Goal: Book appointment/travel/reservation

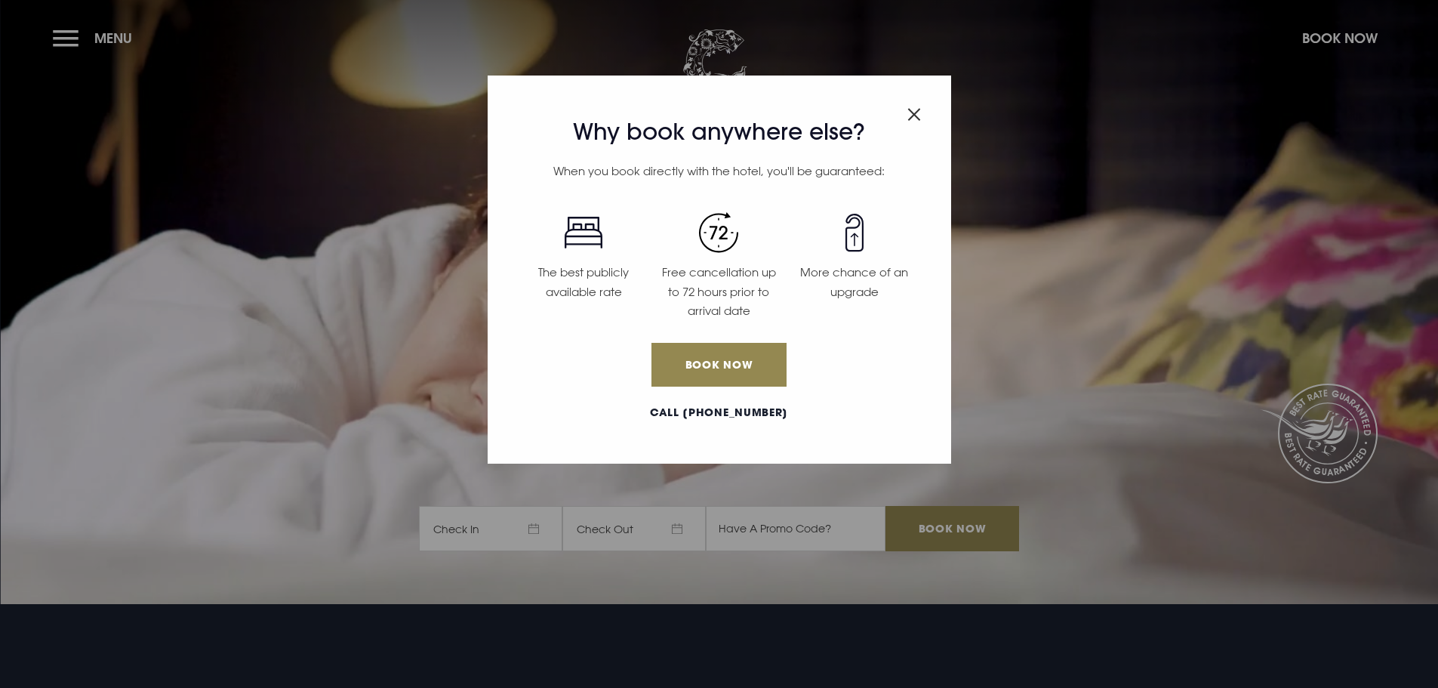
click at [914, 111] on img "Close modal" at bounding box center [914, 114] width 14 height 13
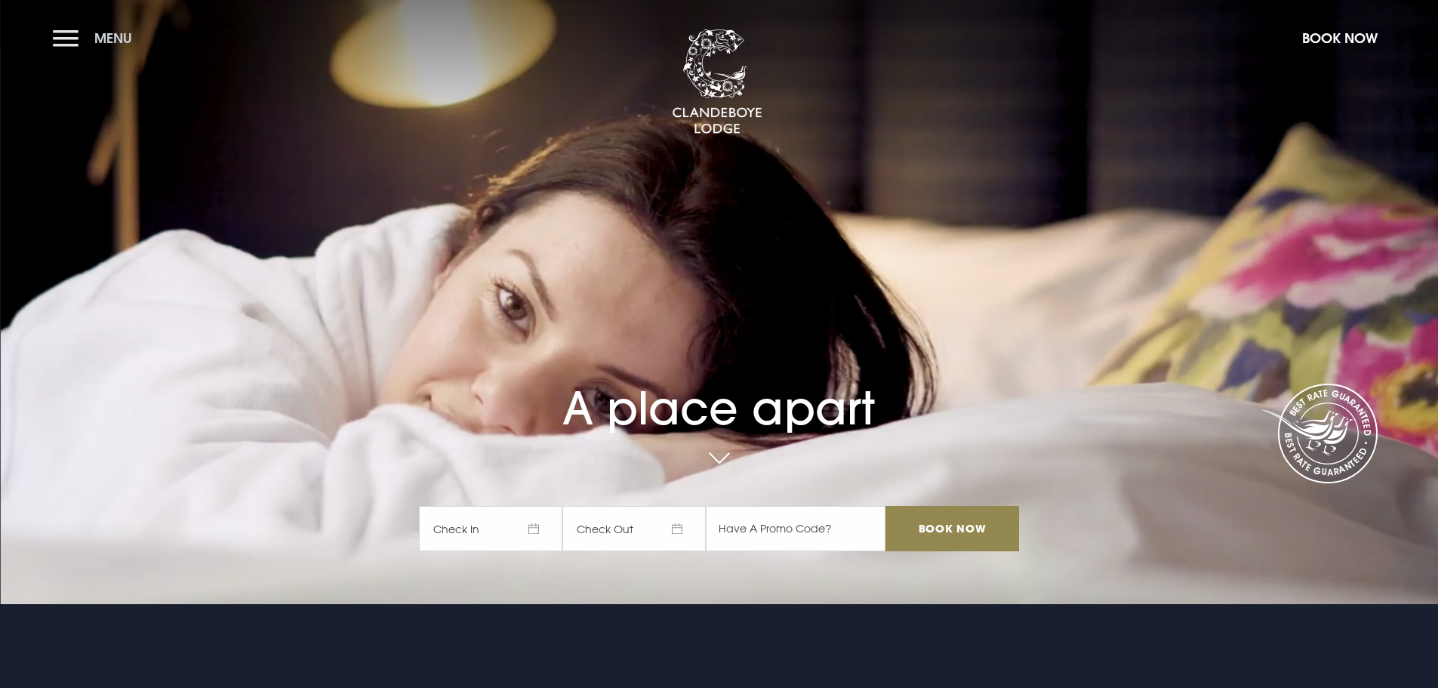
click at [77, 35] on button "Menu" at bounding box center [96, 38] width 87 height 32
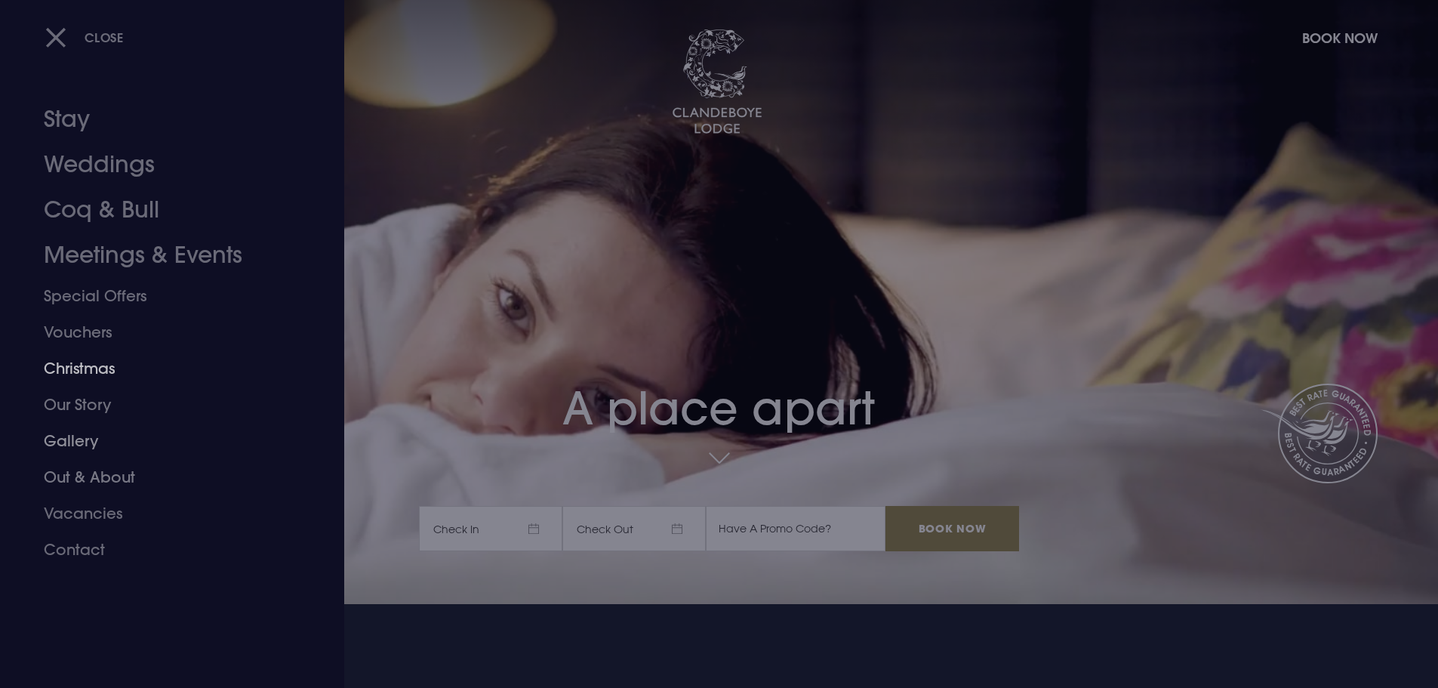
click at [85, 365] on link "Christmas" at bounding box center [163, 368] width 239 height 36
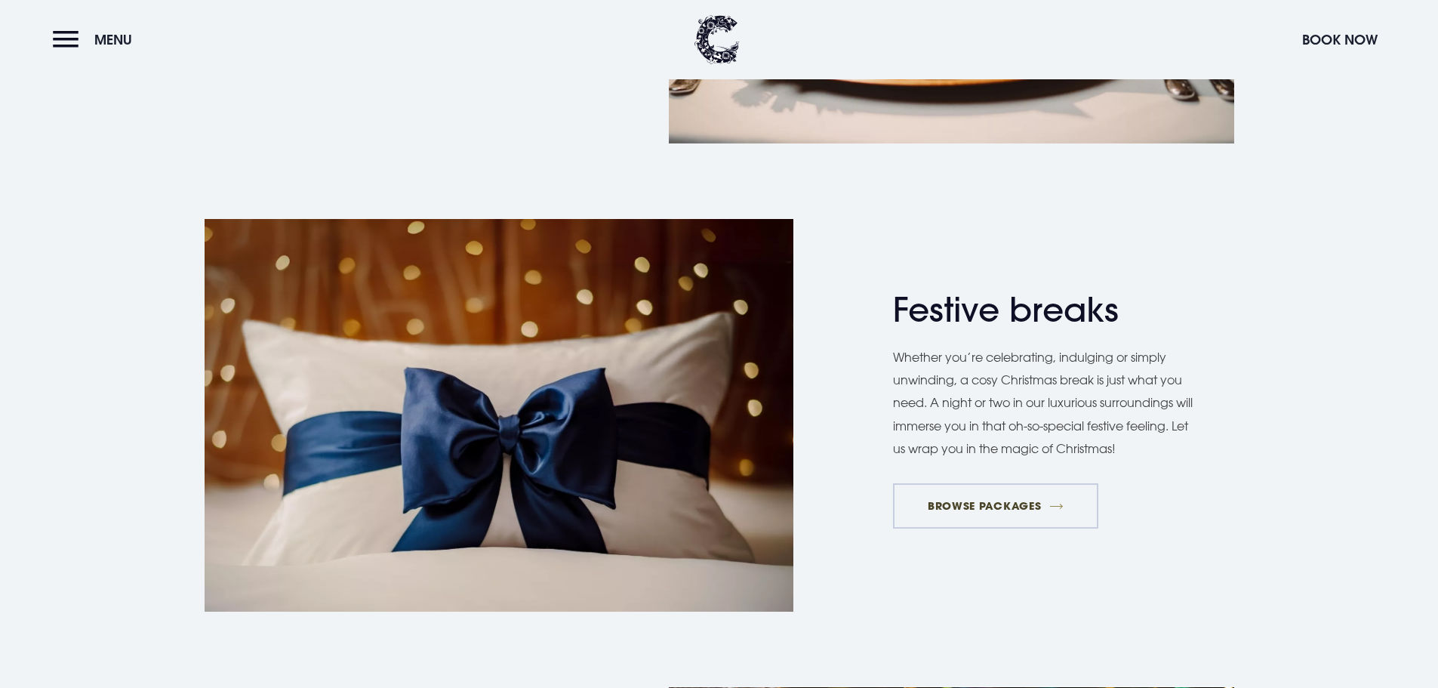
scroll to position [2114, 0]
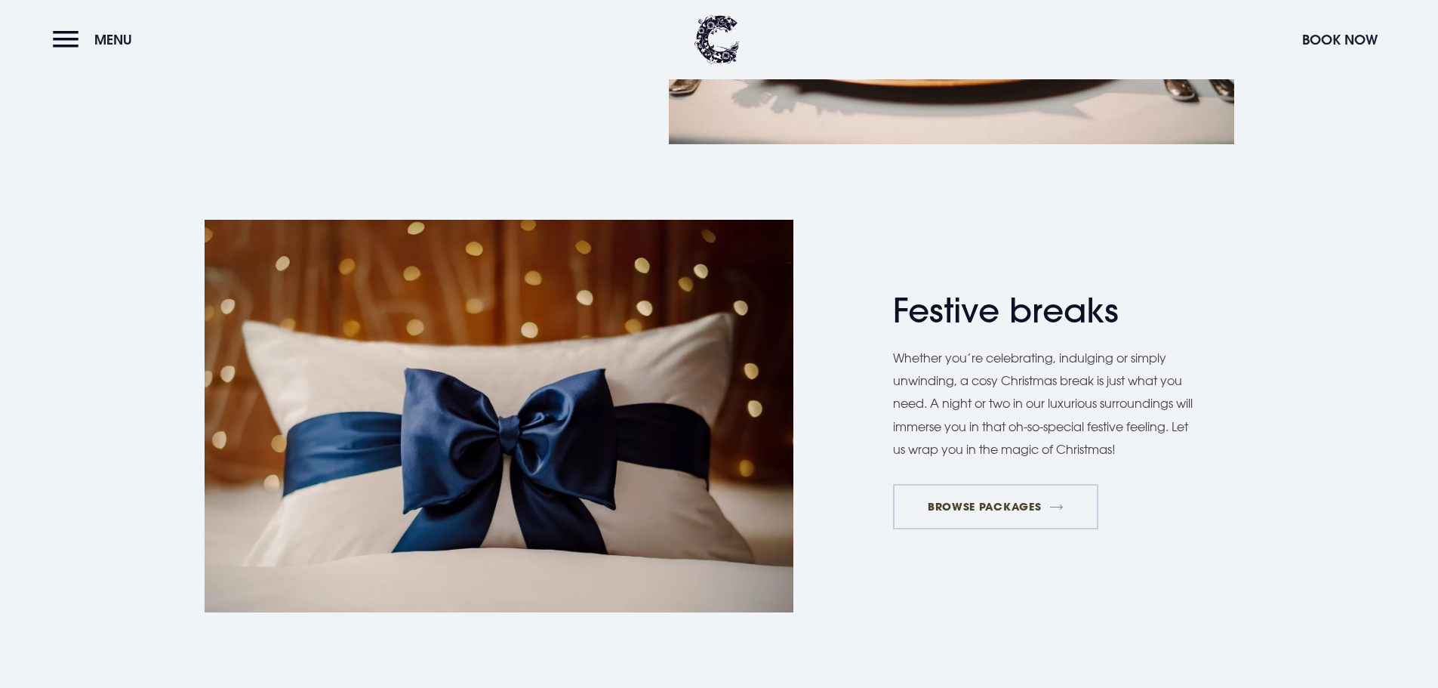
click at [1001, 509] on link "BROWSE PACKAGES" at bounding box center [995, 506] width 205 height 45
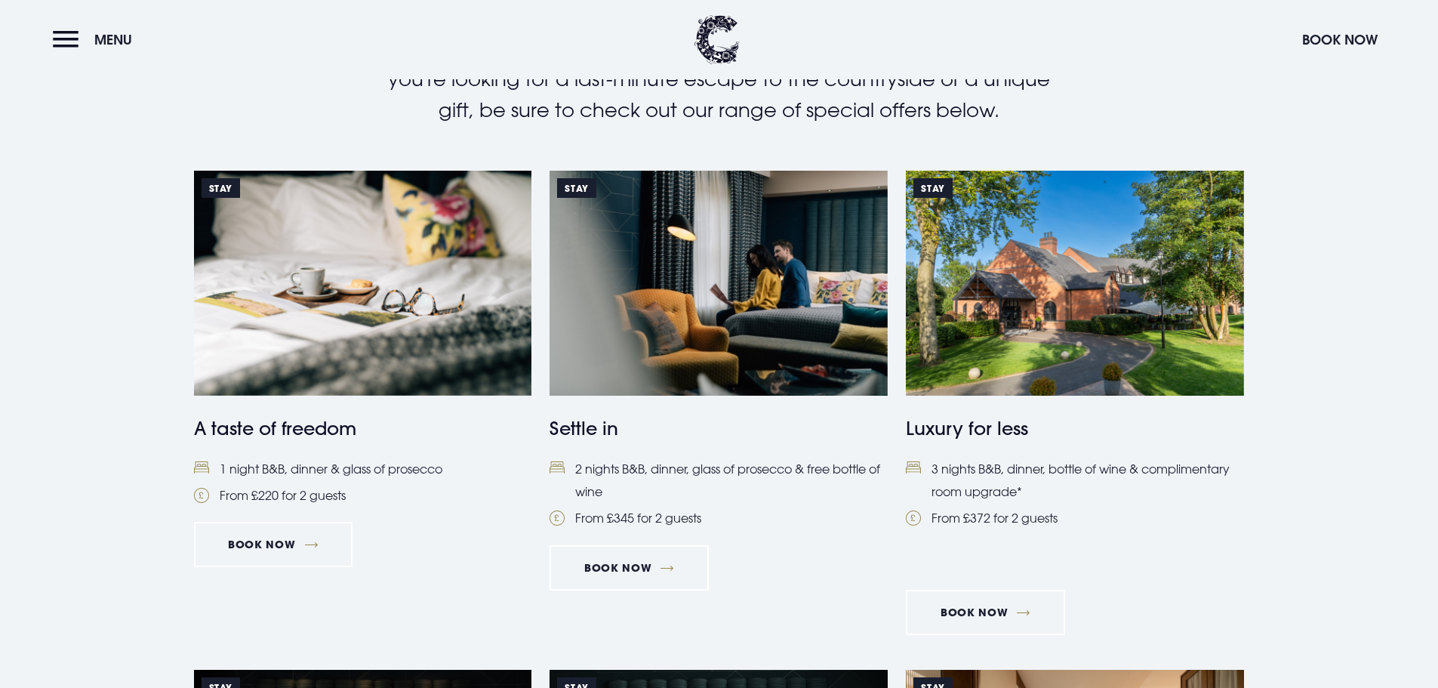
scroll to position [679, 0]
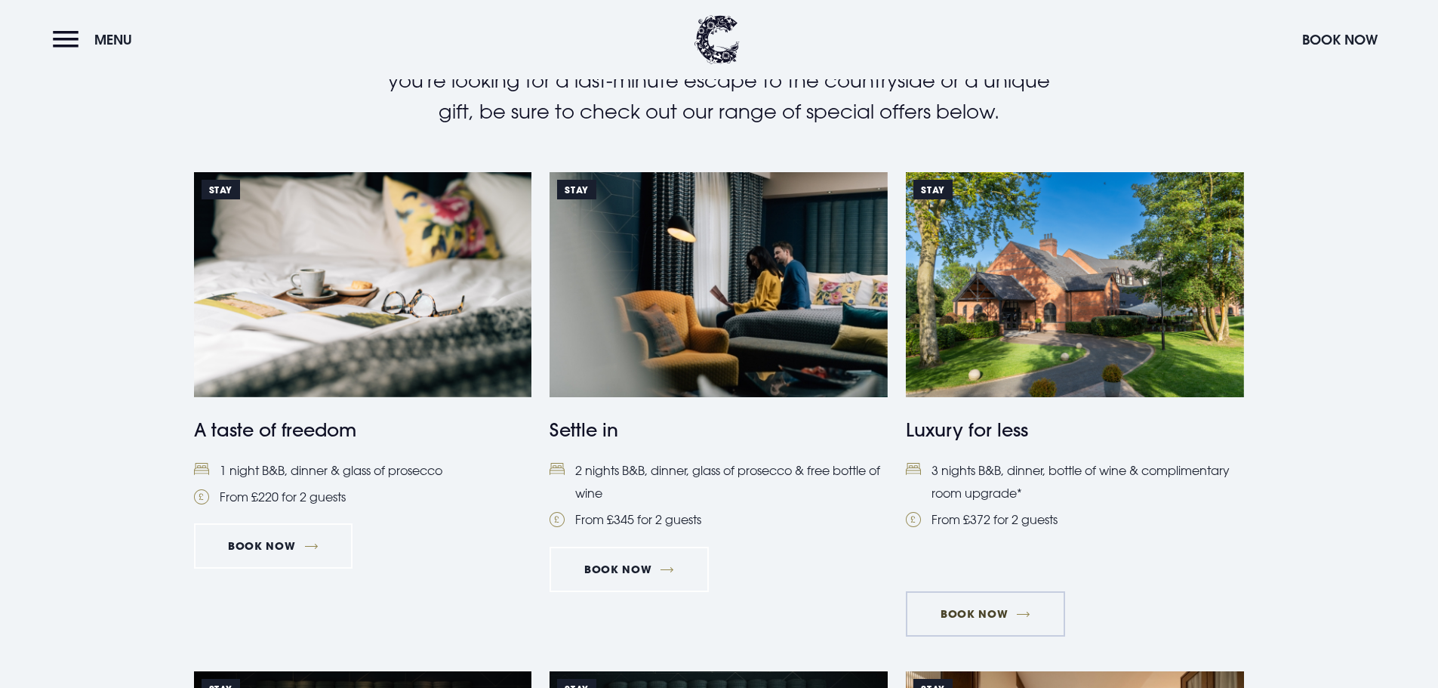
click at [993, 616] on link "Book Now" at bounding box center [985, 613] width 159 height 45
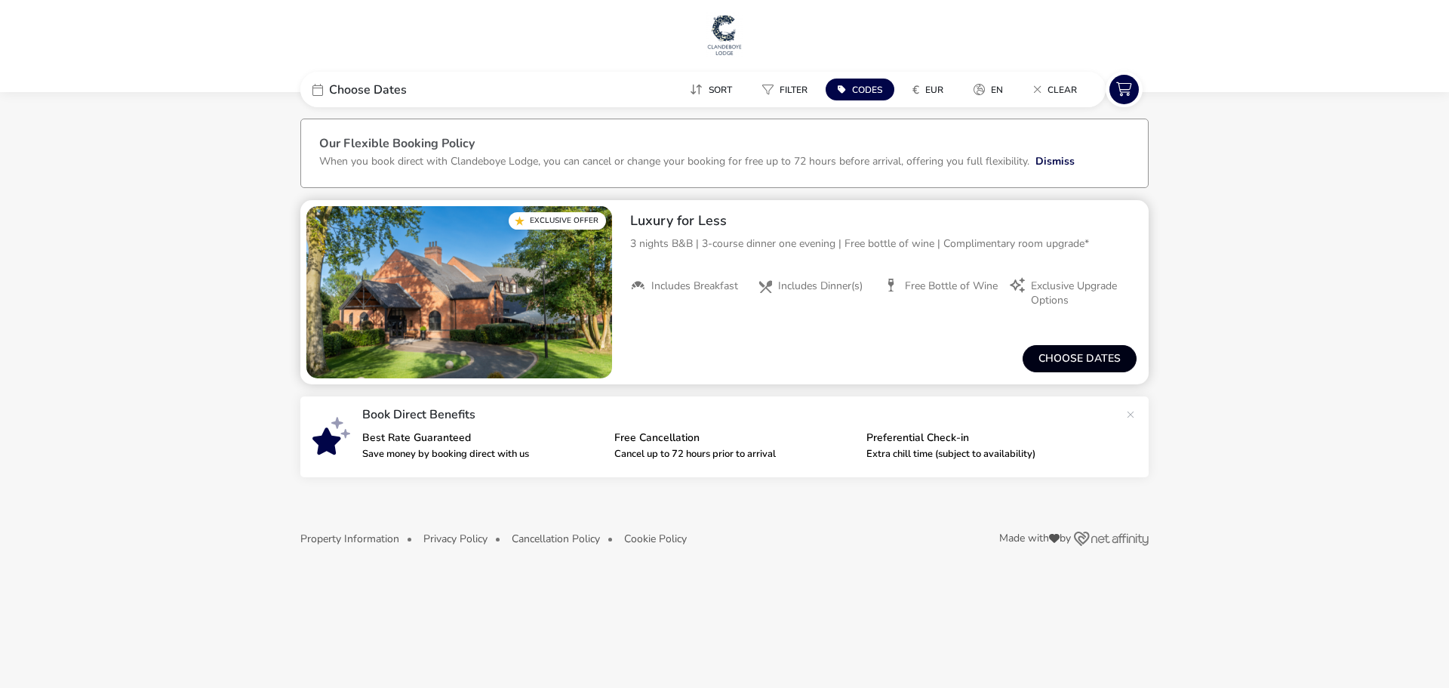
click at [1078, 371] on button "Choose dates" at bounding box center [1080, 358] width 114 height 27
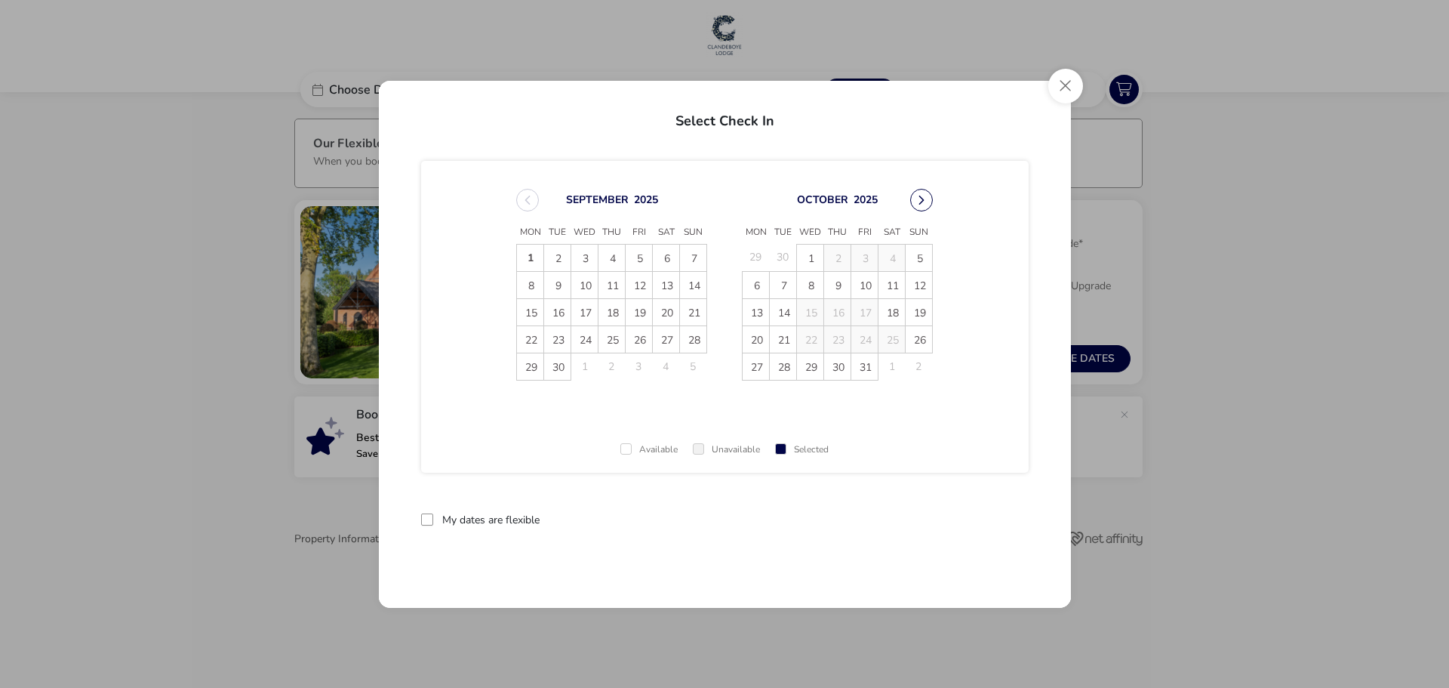
click at [919, 204] on button "Next Month" at bounding box center [921, 200] width 23 height 23
click at [920, 199] on button "Next Month" at bounding box center [921, 200] width 23 height 23
click at [1056, 81] on button "Close" at bounding box center [1065, 86] width 35 height 35
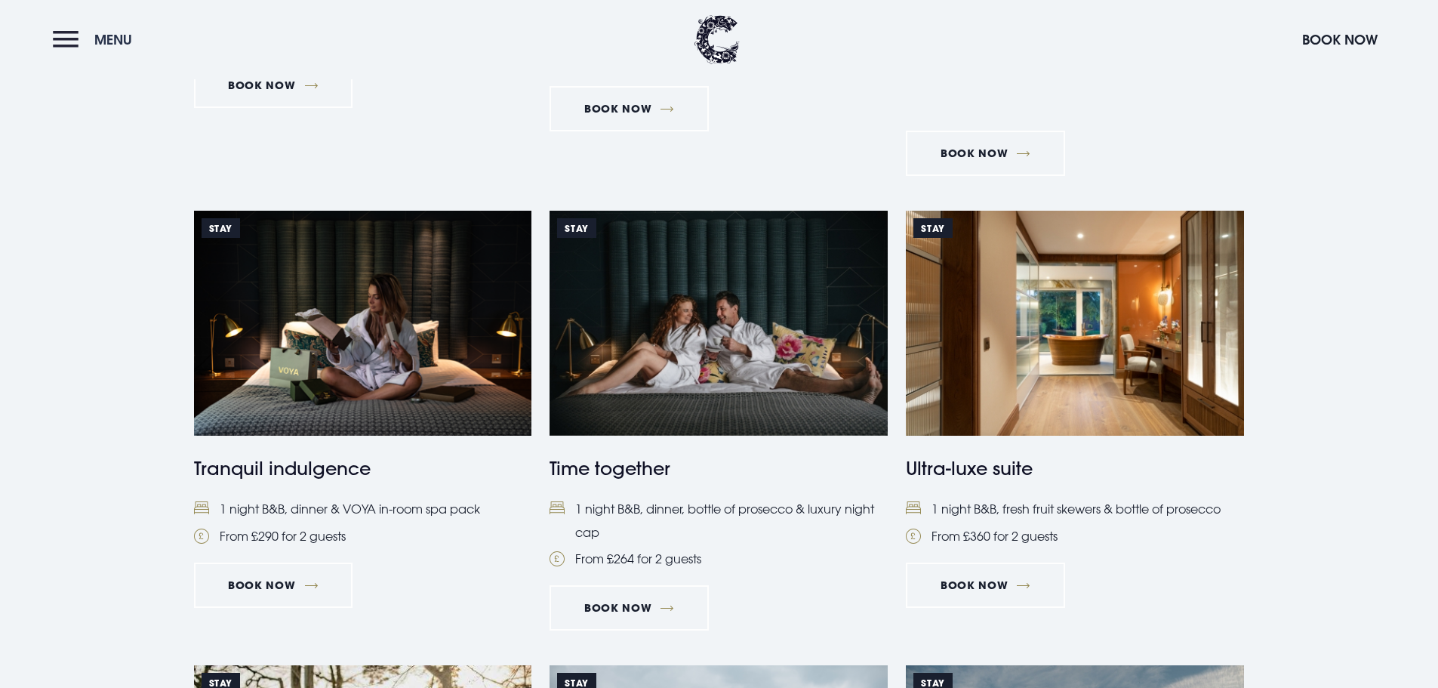
scroll to position [1138, 0]
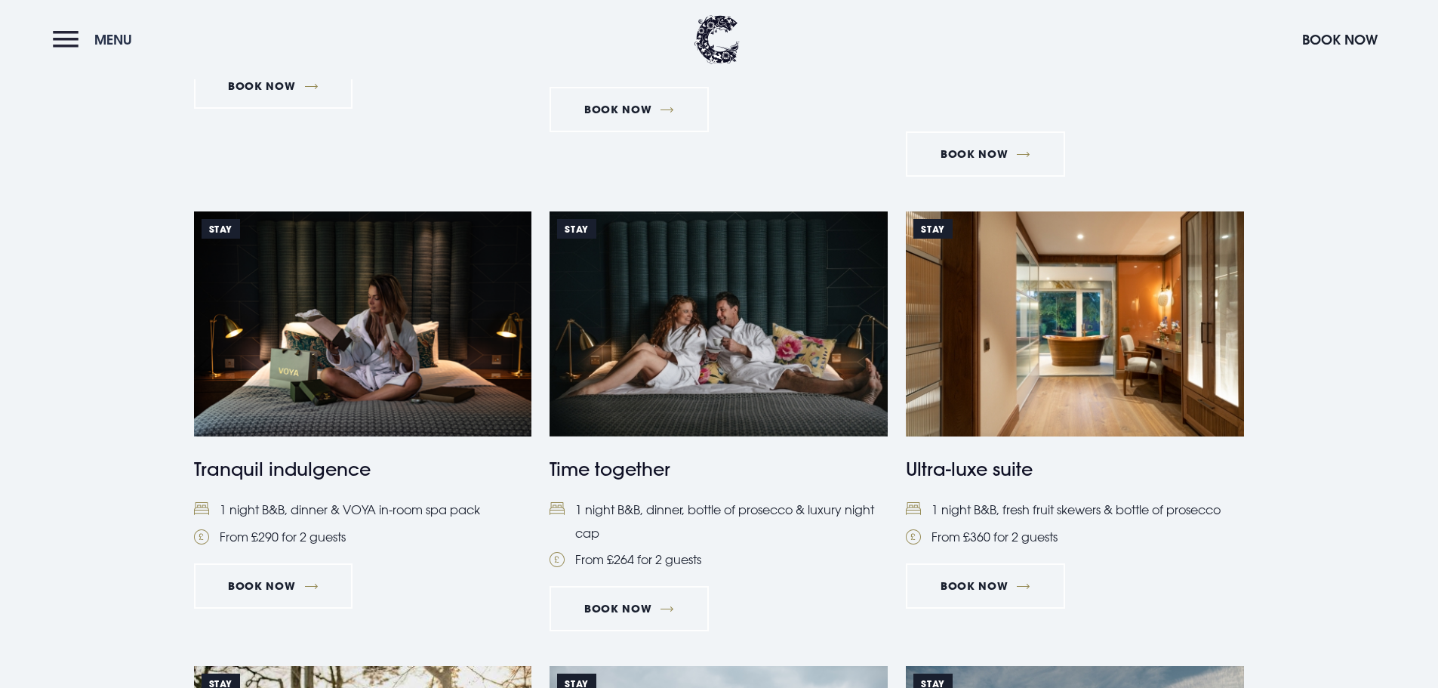
click at [62, 26] on button "Menu" at bounding box center [96, 39] width 87 height 32
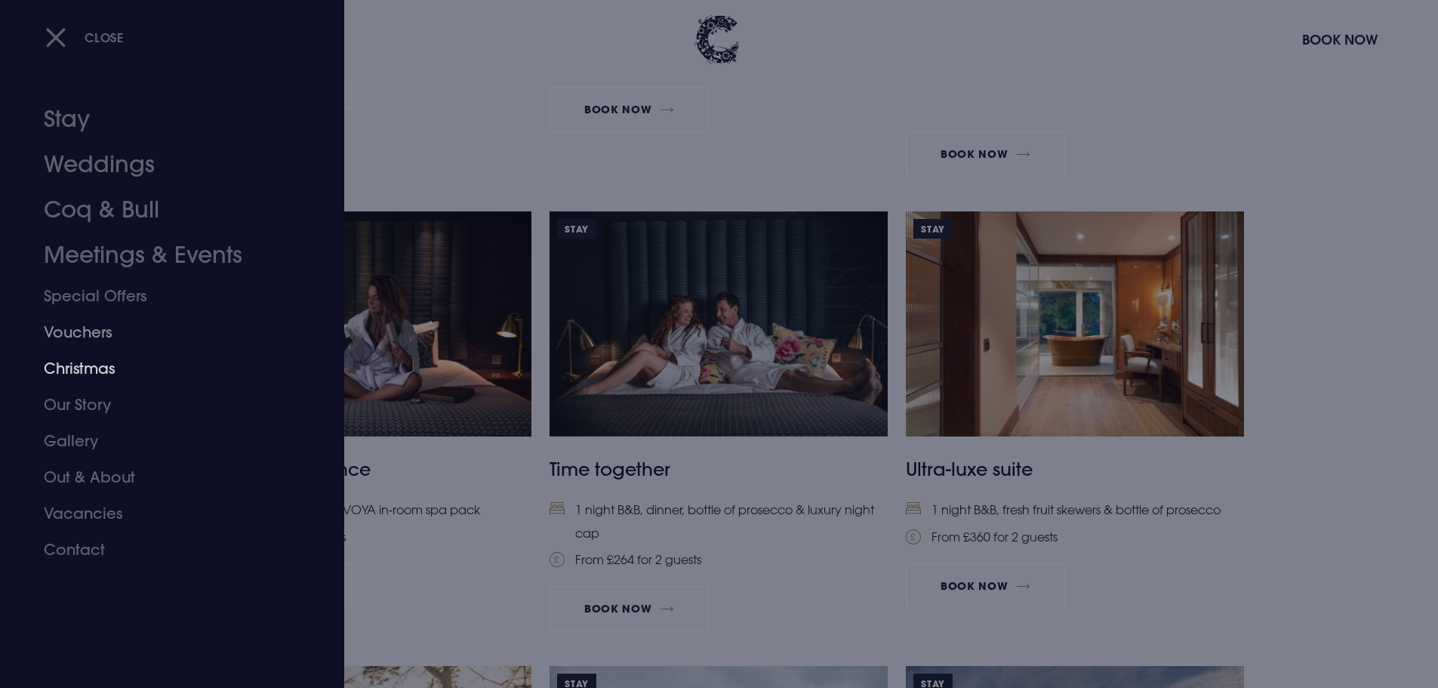
click at [74, 359] on link "Christmas" at bounding box center [163, 368] width 239 height 36
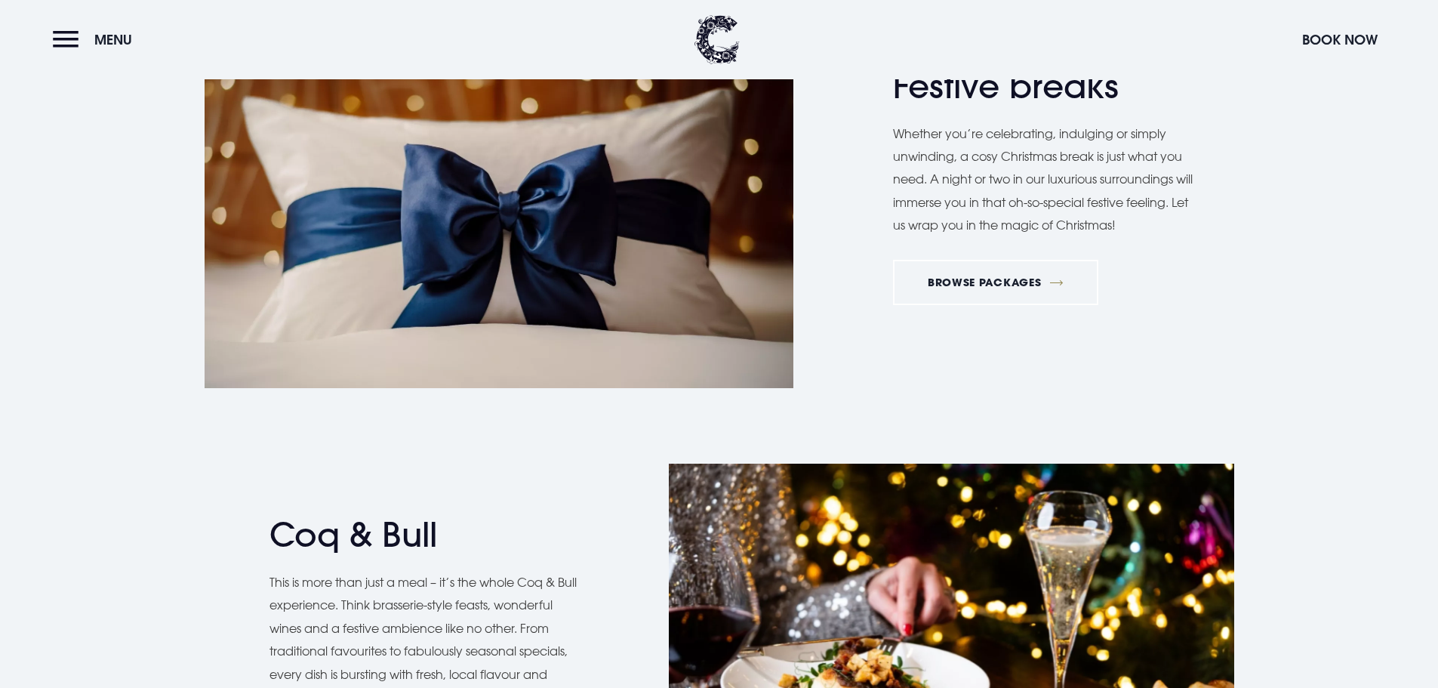
scroll to position [2339, 0]
click at [996, 279] on link "BROWSE PACKAGES" at bounding box center [995, 281] width 205 height 45
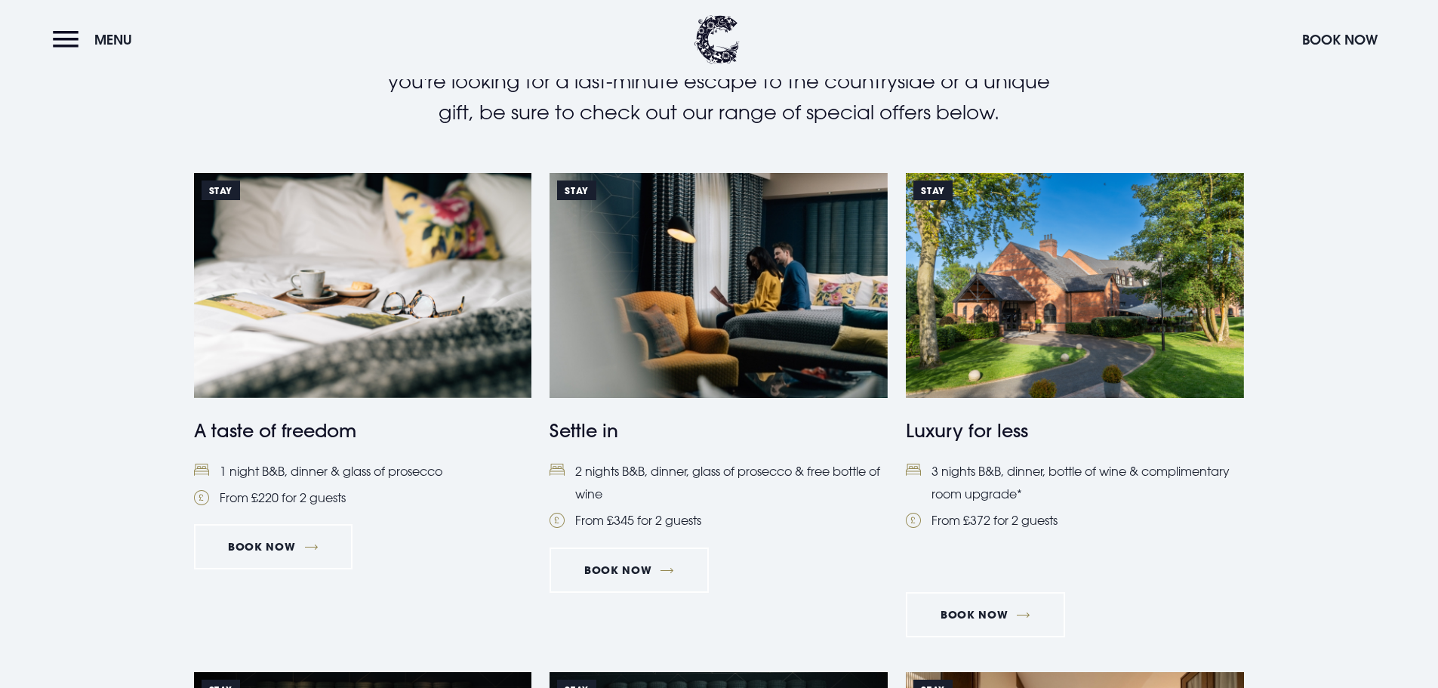
scroll to position [679, 0]
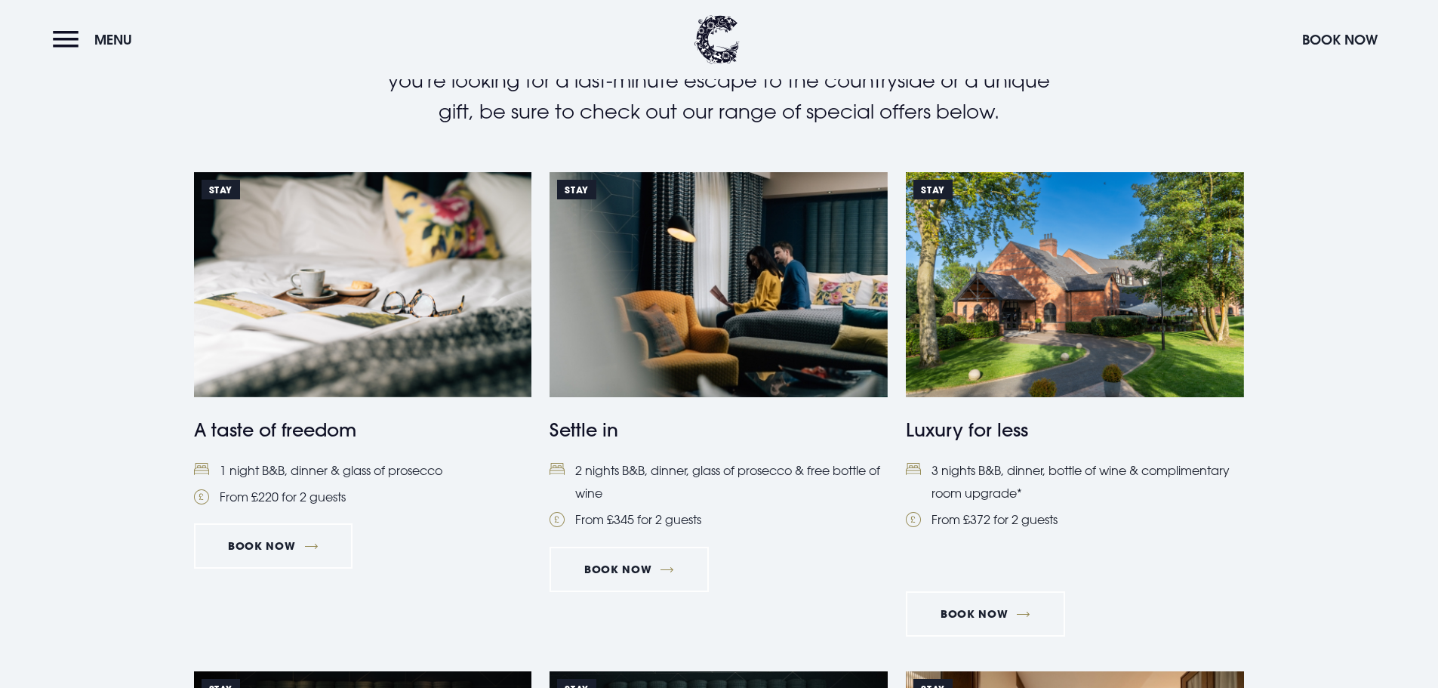
click at [990, 428] on h4 "Luxury for less" at bounding box center [1075, 429] width 338 height 27
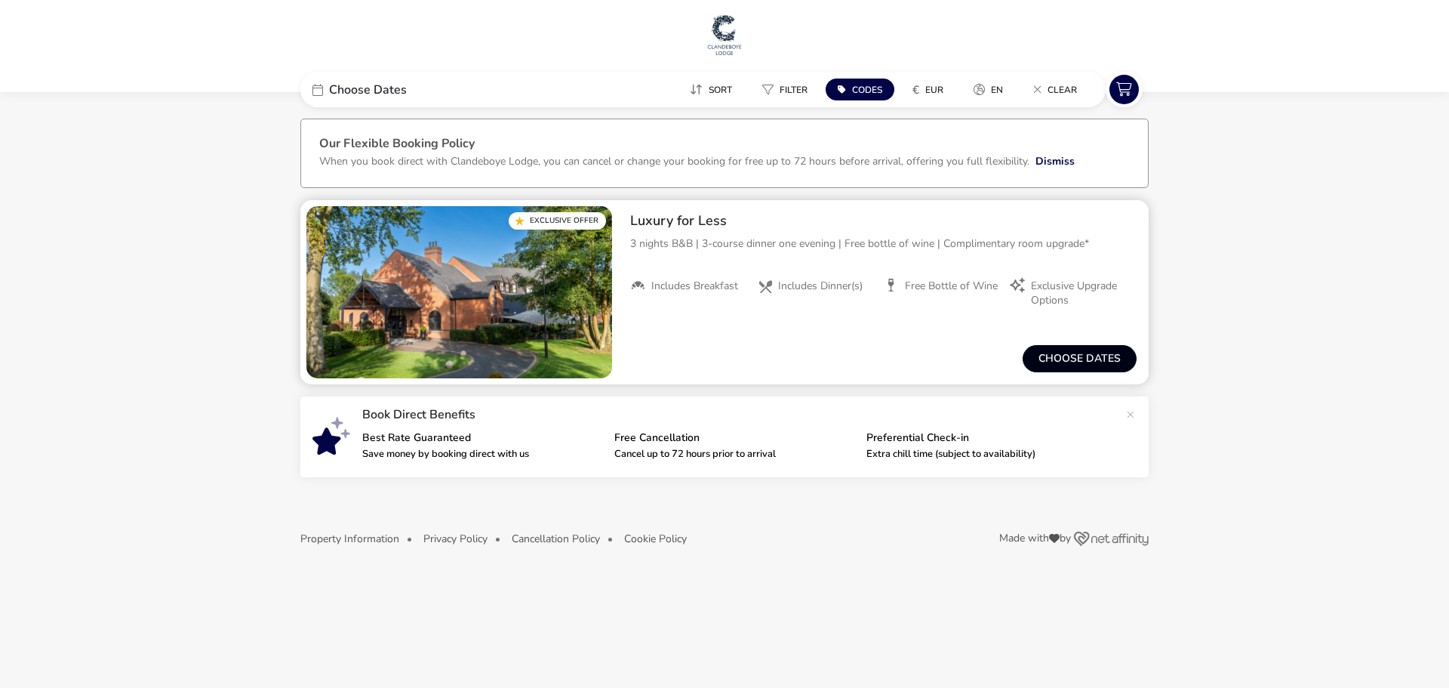
click at [1072, 364] on button "Choose dates" at bounding box center [1080, 358] width 114 height 27
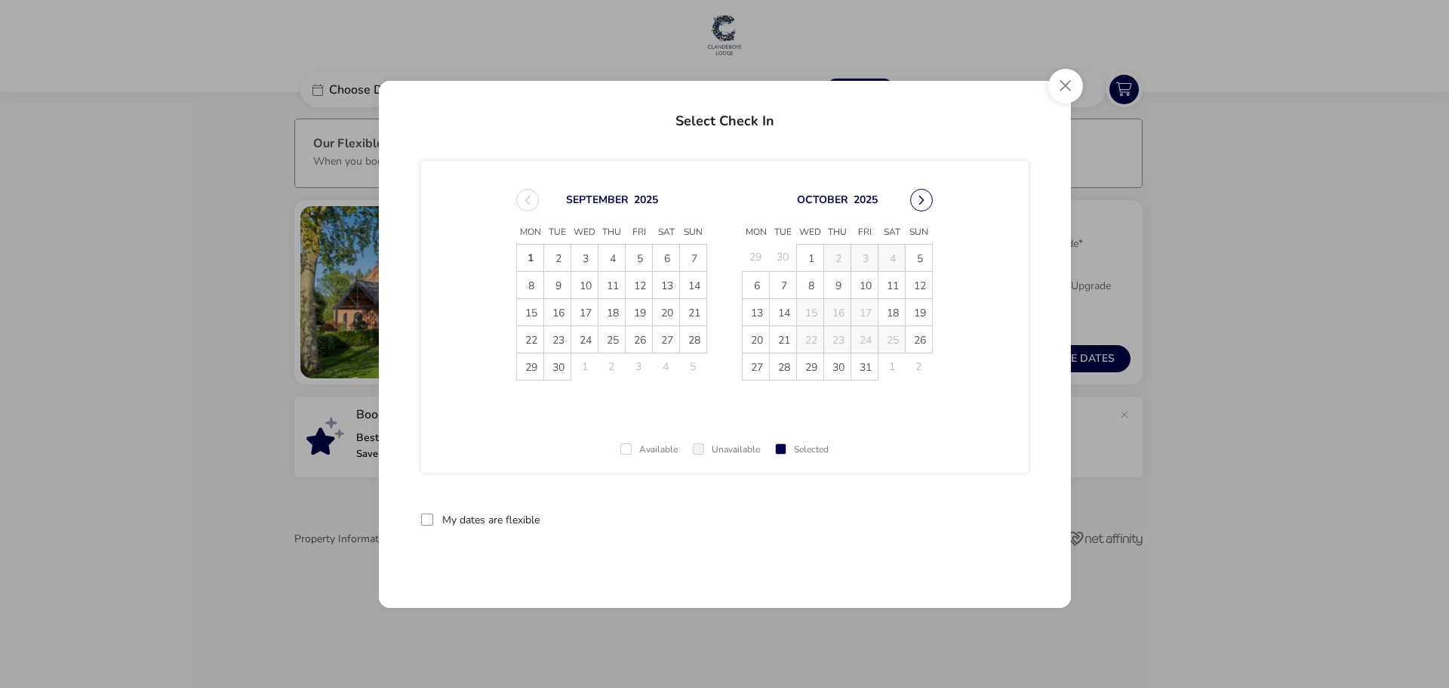
click at [920, 200] on button "Next Month" at bounding box center [921, 200] width 23 height 23
click at [1065, 84] on button "Close" at bounding box center [1065, 86] width 35 height 35
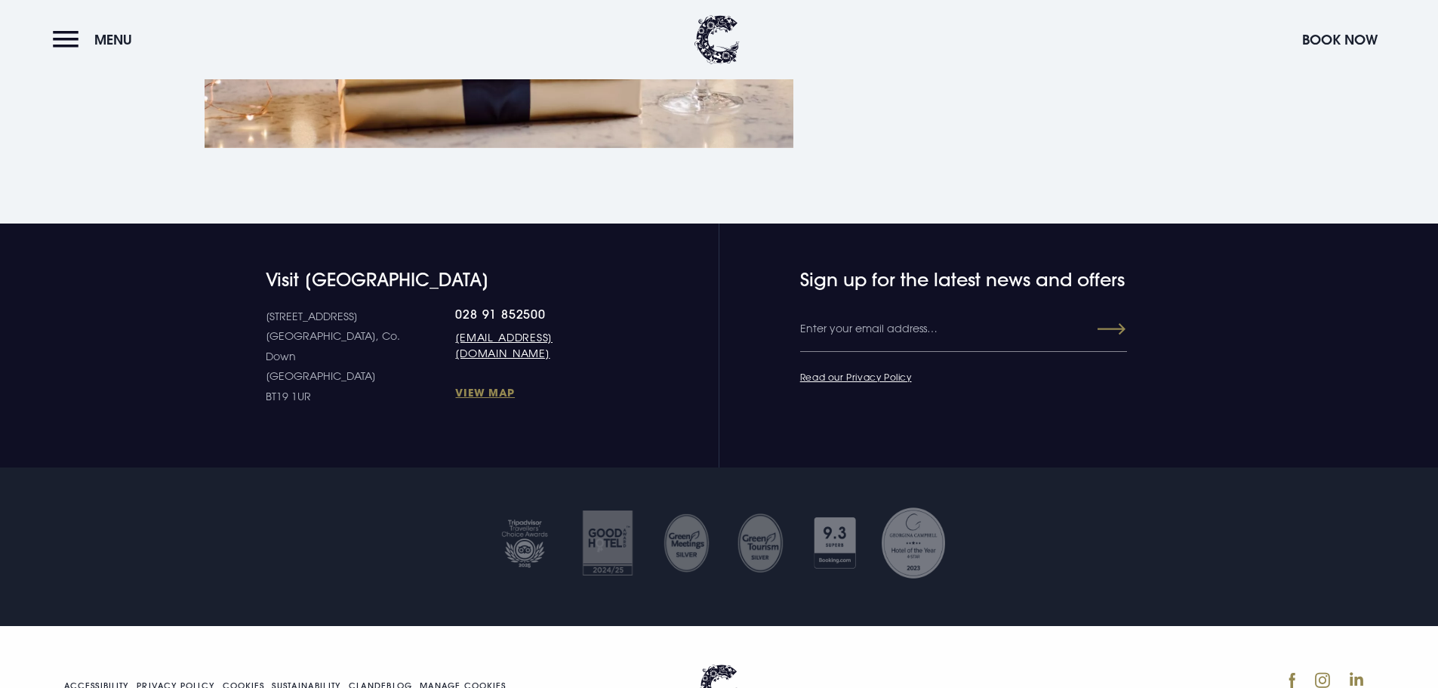
scroll to position [3563, 0]
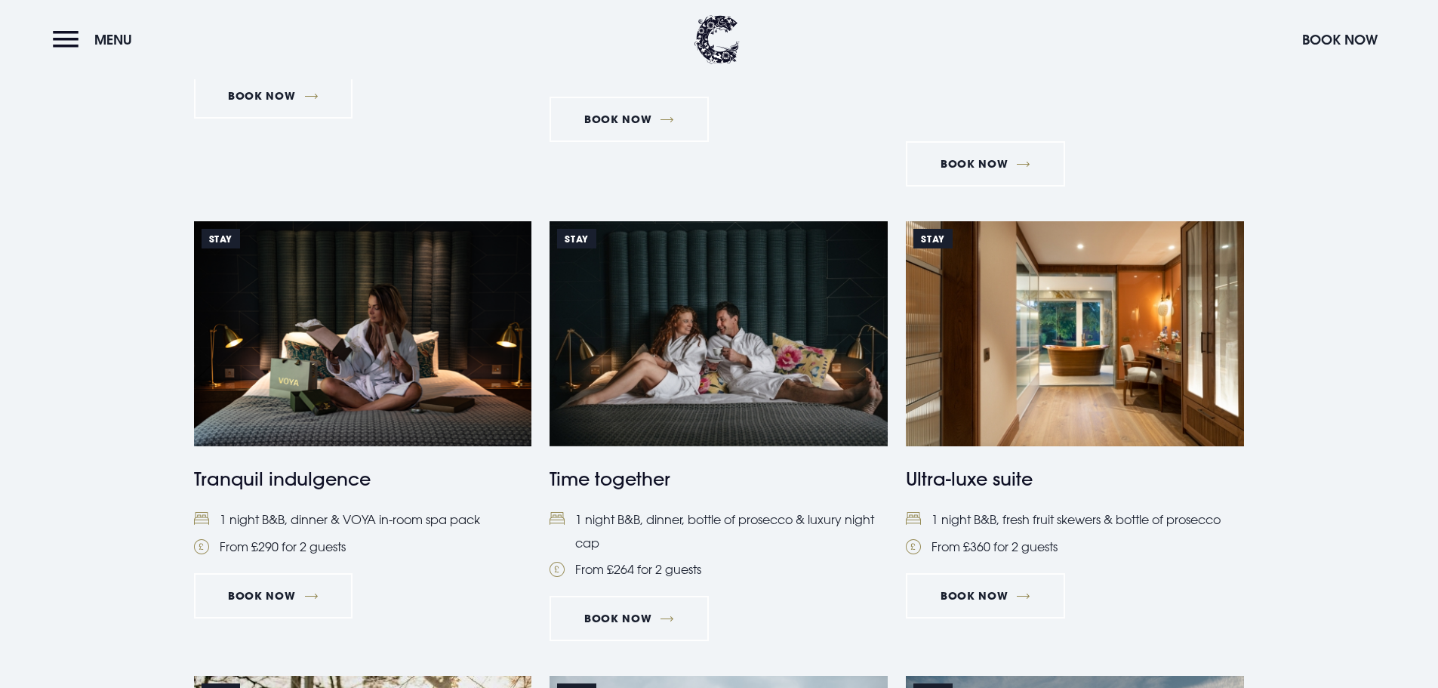
scroll to position [1138, 0]
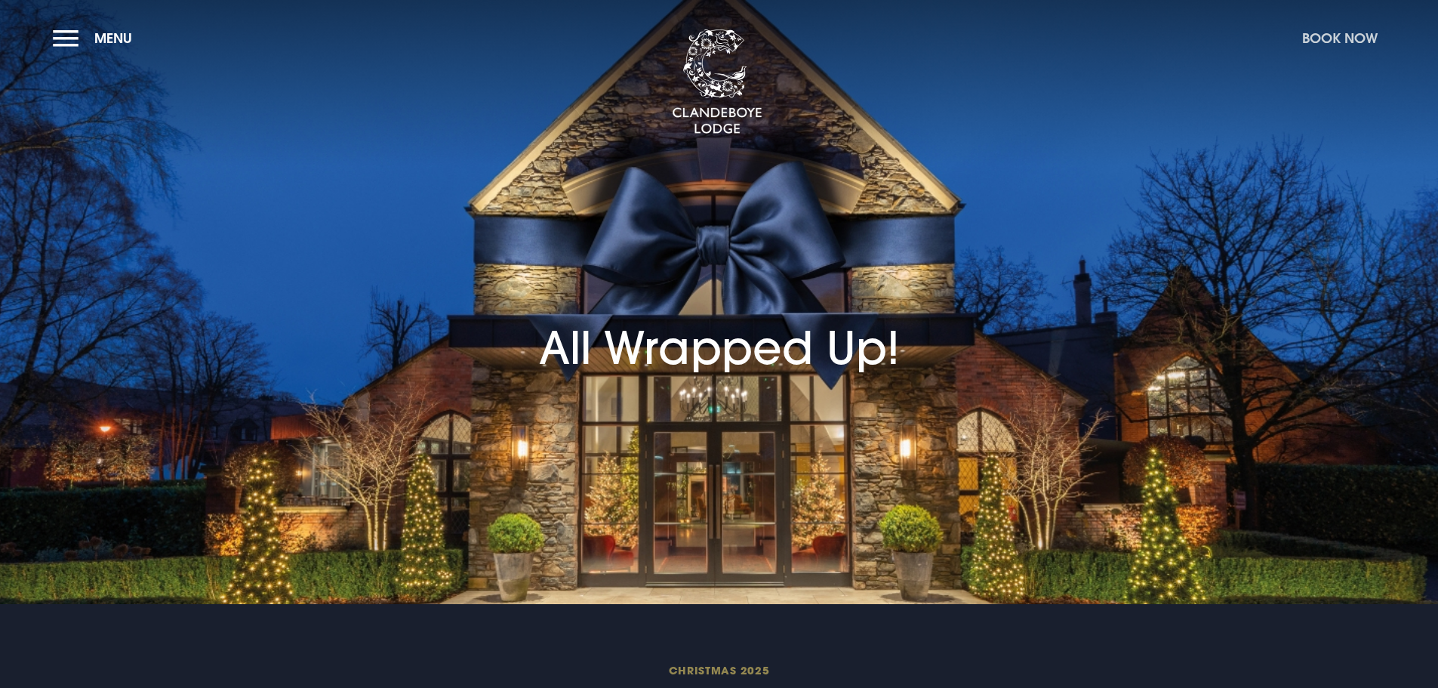
click at [1355, 38] on button "Book Now" at bounding box center [1340, 38] width 91 height 32
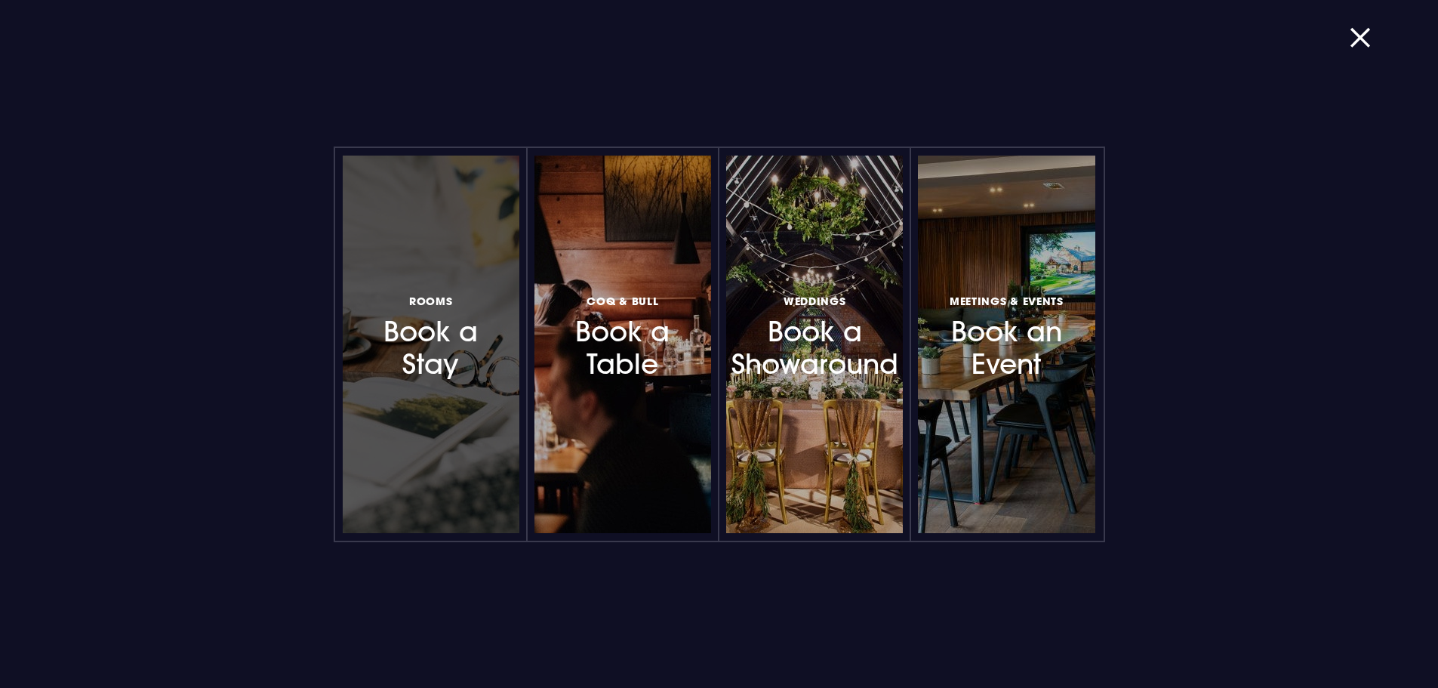
click at [425, 348] on h3 "Rooms Book a Stay" at bounding box center [430, 336] width 131 height 90
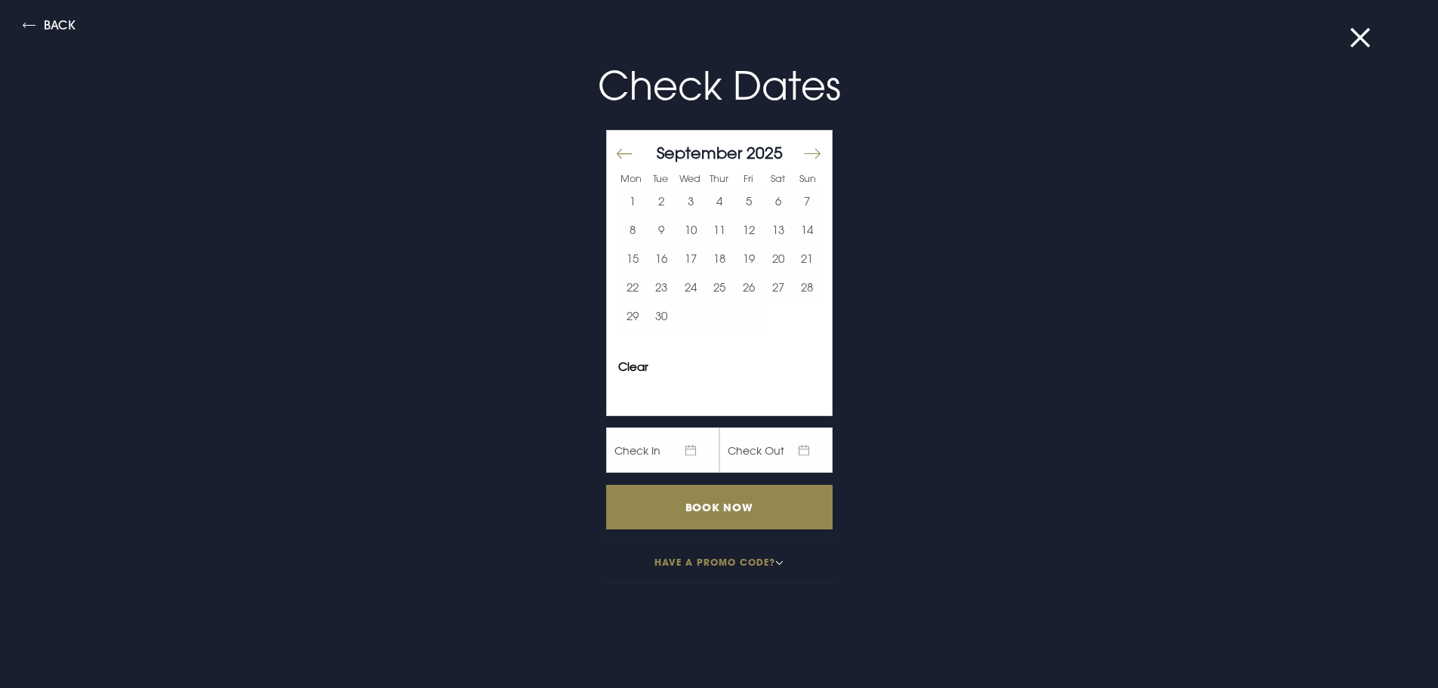
click at [803, 154] on button "Move forward to switch to the next month." at bounding box center [811, 154] width 18 height 32
click at [802, 153] on button "Move forward to switch to the next month." at bounding box center [811, 154] width 18 height 32
click at [647, 287] on button "23" at bounding box center [661, 286] width 29 height 29
click at [763, 283] on button "27" at bounding box center [777, 286] width 29 height 29
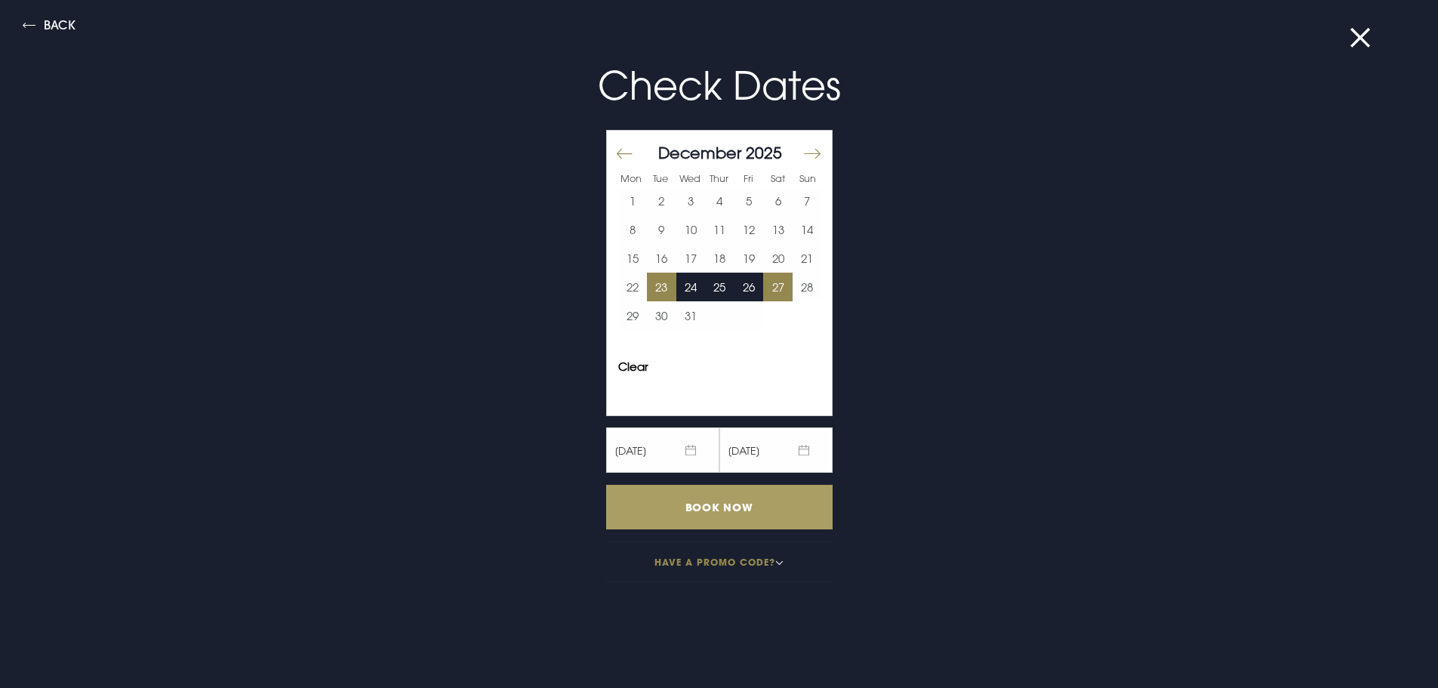
click at [734, 506] on input "Book Now" at bounding box center [719, 507] width 226 height 45
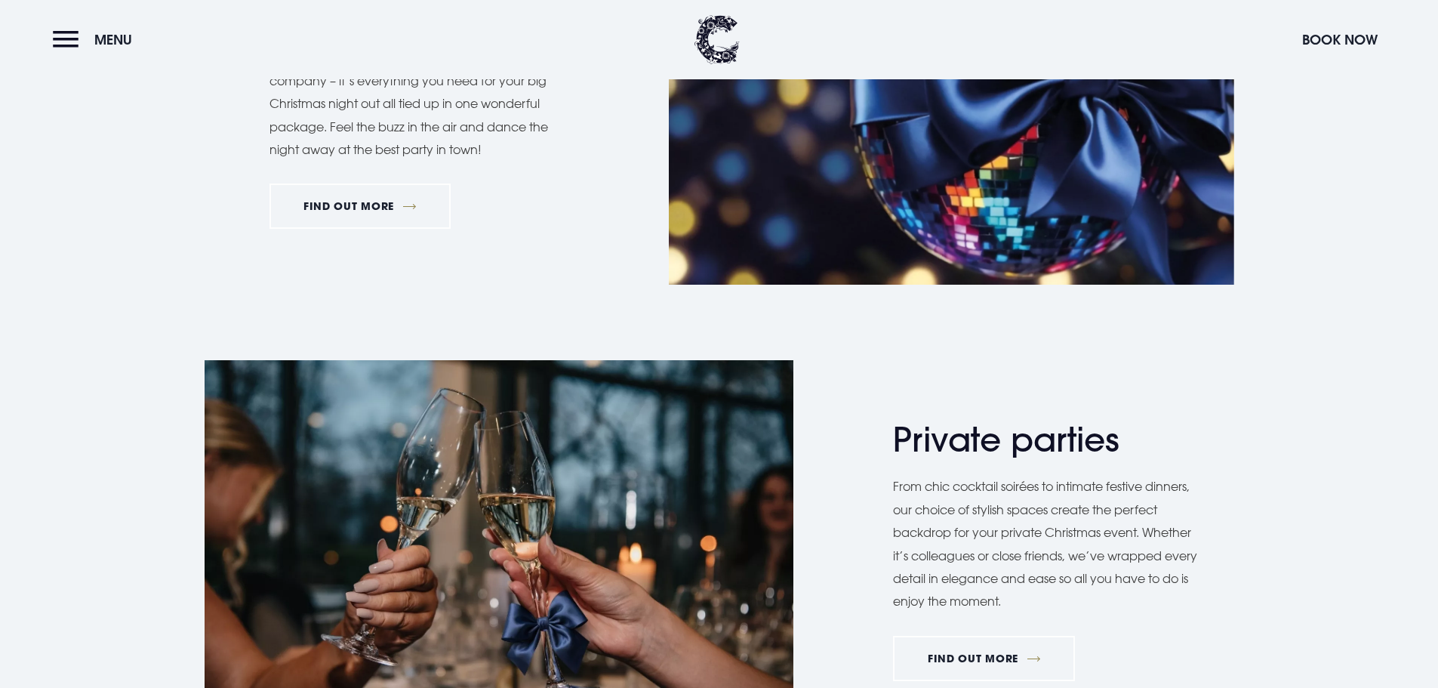
scroll to position [1055, 0]
